Goal: Task Accomplishment & Management: Use online tool/utility

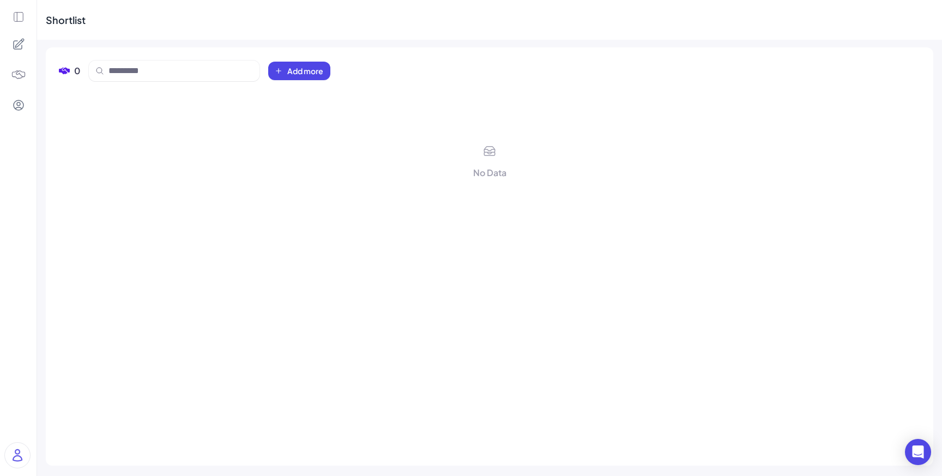
click at [17, 69] on img at bounding box center [18, 74] width 15 height 15
click at [14, 15] on icon at bounding box center [18, 17] width 9 height 9
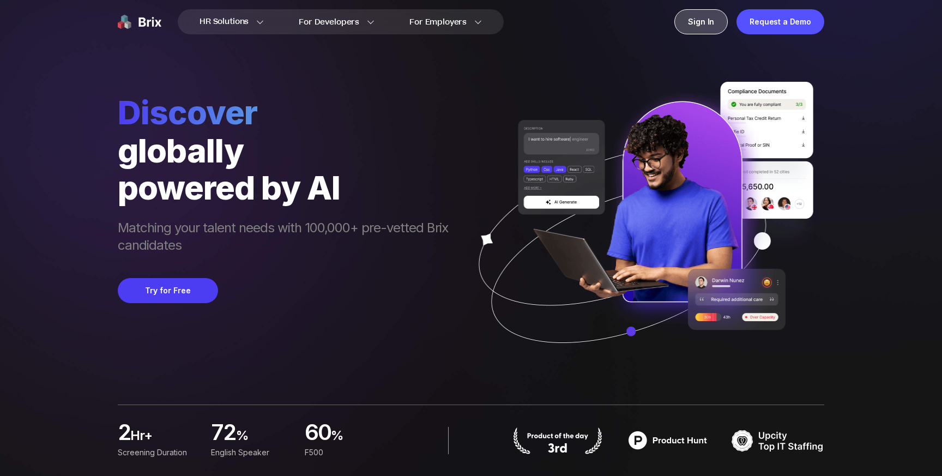
click at [715, 21] on div "Sign In" at bounding box center [701, 21] width 53 height 25
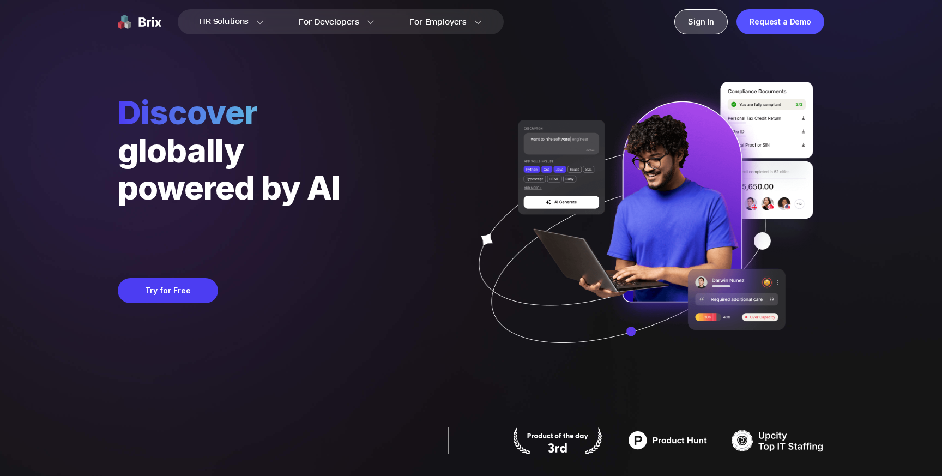
click at [689, 17] on div "Sign In" at bounding box center [701, 21] width 53 height 25
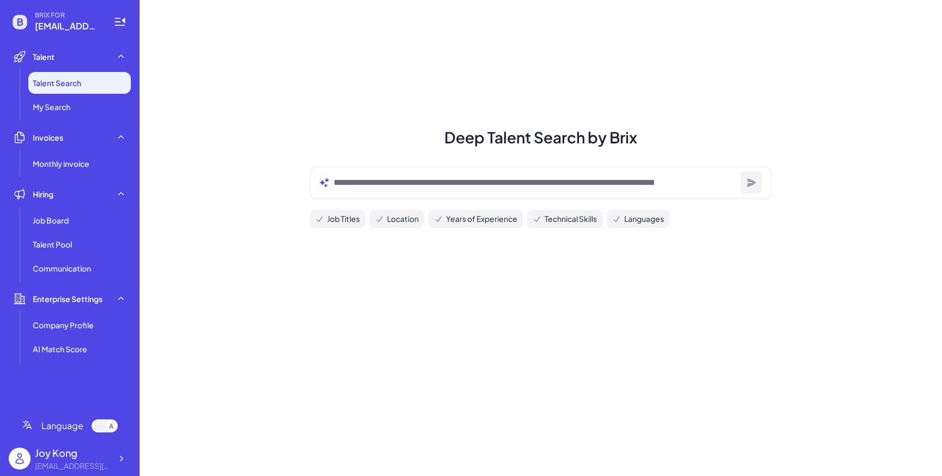
click at [92, 461] on div "[EMAIL_ADDRESS][DOMAIN_NAME]" at bounding box center [73, 465] width 76 height 11
click at [95, 110] on li "My Search" at bounding box center [79, 107] width 103 height 22
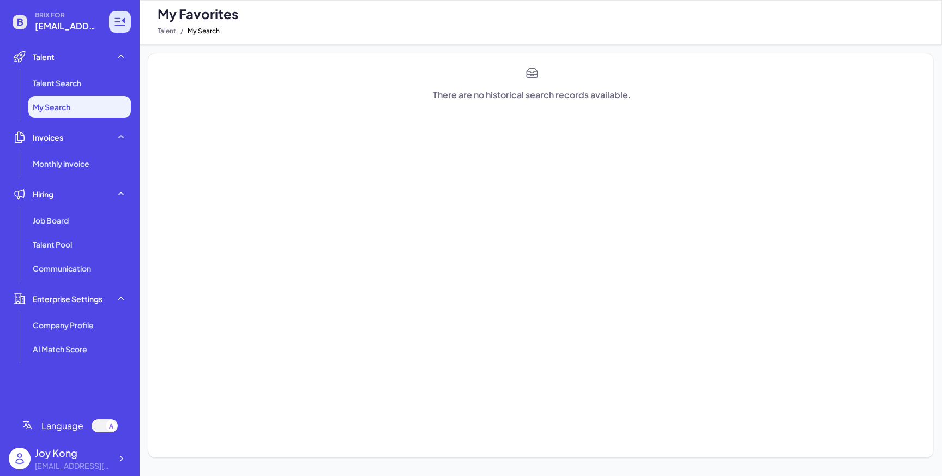
click at [122, 24] on icon at bounding box center [119, 21] width 13 height 13
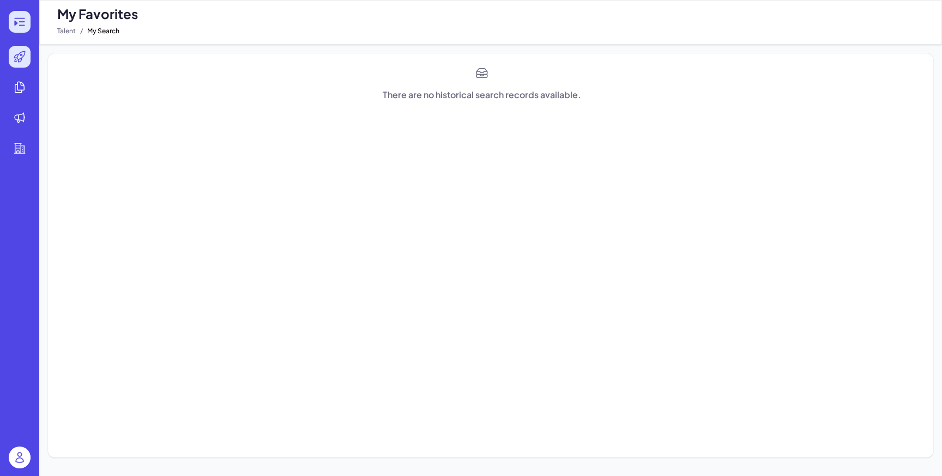
click at [26, 25] on div at bounding box center [20, 22] width 22 height 22
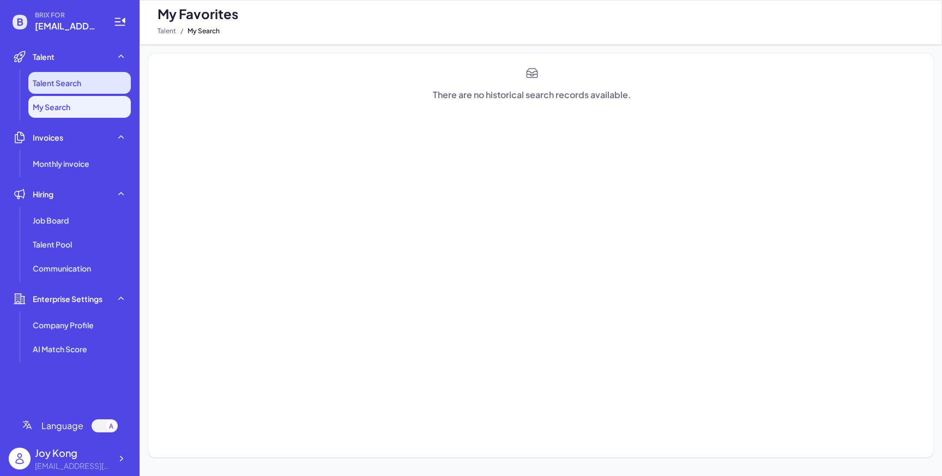
click at [62, 81] on span "Talent Search" at bounding box center [57, 82] width 49 height 11
